Goal: Task Accomplishment & Management: Use online tool/utility

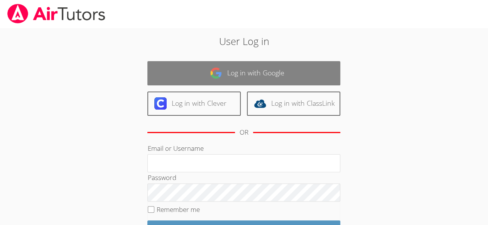
click at [267, 82] on link "Log in with Google" at bounding box center [243, 73] width 193 height 24
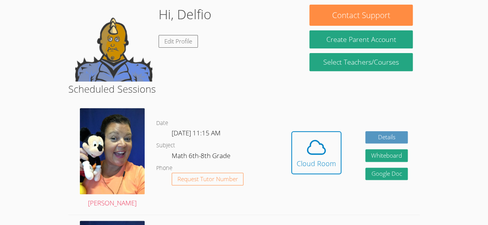
scroll to position [139, 0]
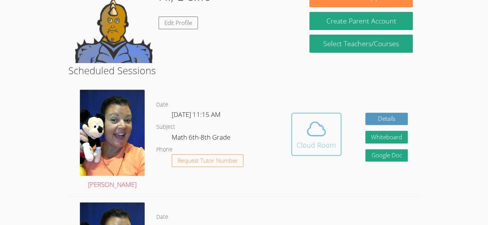
click at [313, 143] on div "Cloud Room" at bounding box center [315, 145] width 39 height 11
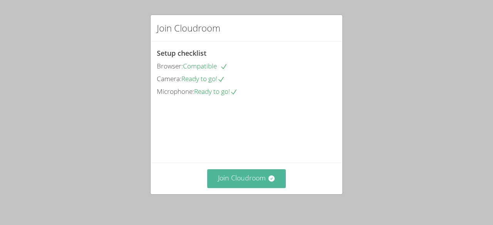
click at [216, 177] on button "Join Cloudroom" at bounding box center [246, 179] width 79 height 19
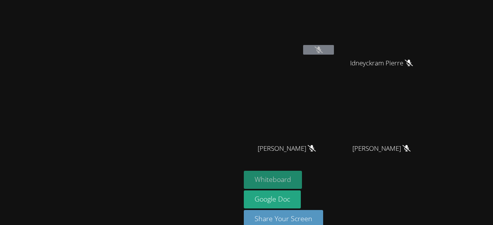
click at [302, 176] on button "Whiteboard" at bounding box center [273, 180] width 58 height 18
click at [302, 175] on button "Whiteboard" at bounding box center [273, 180] width 58 height 18
click at [302, 179] on button "Whiteboard" at bounding box center [273, 180] width 58 height 18
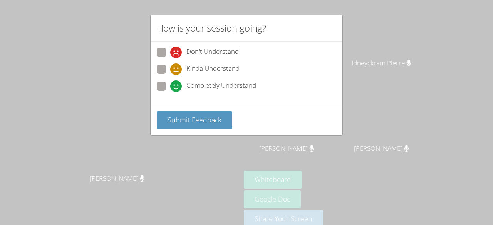
click at [170, 58] on span at bounding box center [170, 58] width 0 height 0
click at [170, 53] on input "Don't Understand" at bounding box center [173, 51] width 7 height 7
radio input "true"
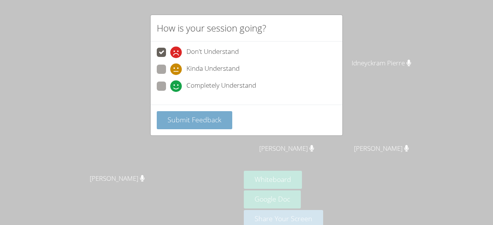
click at [168, 118] on span "Submit Feedback" at bounding box center [195, 119] width 54 height 9
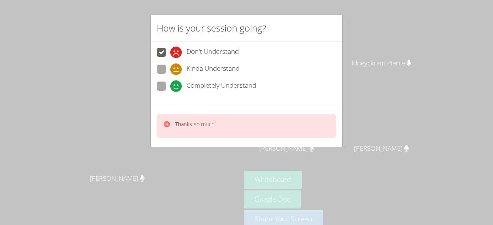
click at [167, 122] on icon at bounding box center [167, 124] width 6 height 6
click at [158, 74] on label "Kinda Understand" at bounding box center [198, 70] width 83 height 10
click at [170, 71] on input "Kinda Understand" at bounding box center [173, 68] width 7 height 7
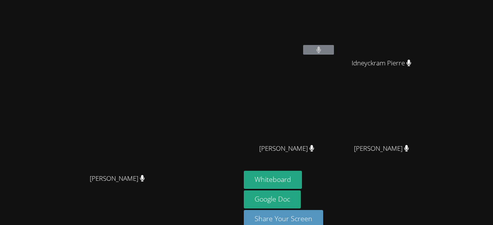
click at [158, 74] on video at bounding box center [121, 104] width 116 height 132
